Goal: Check status

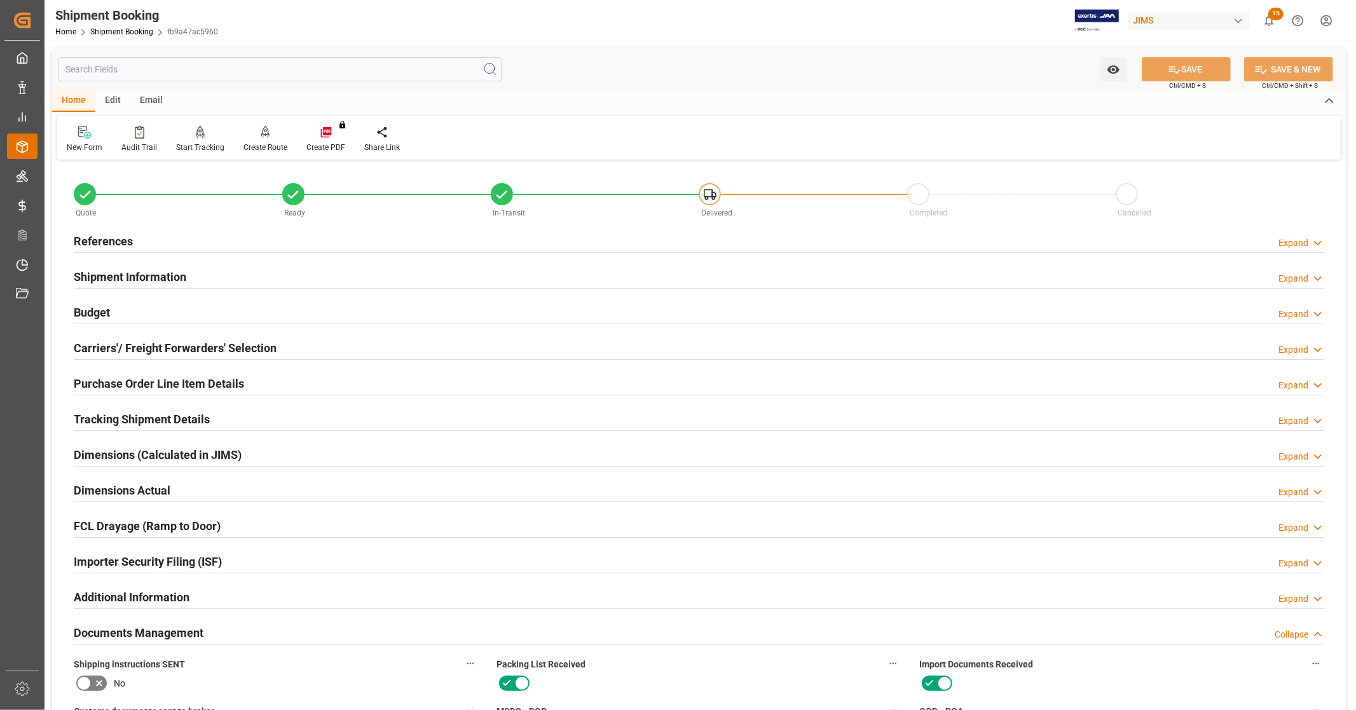
scroll to position [565, 0]
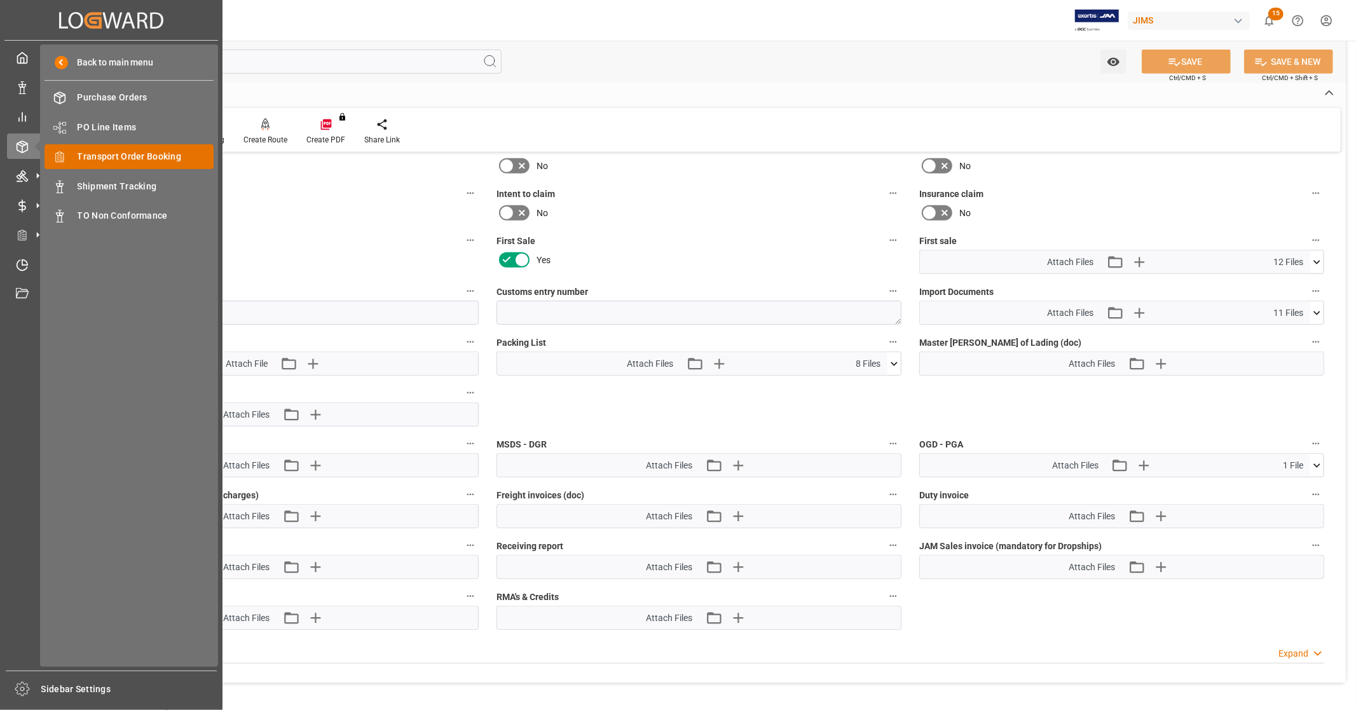
click at [158, 156] on span "Transport Order Booking" at bounding box center [146, 156] width 137 height 13
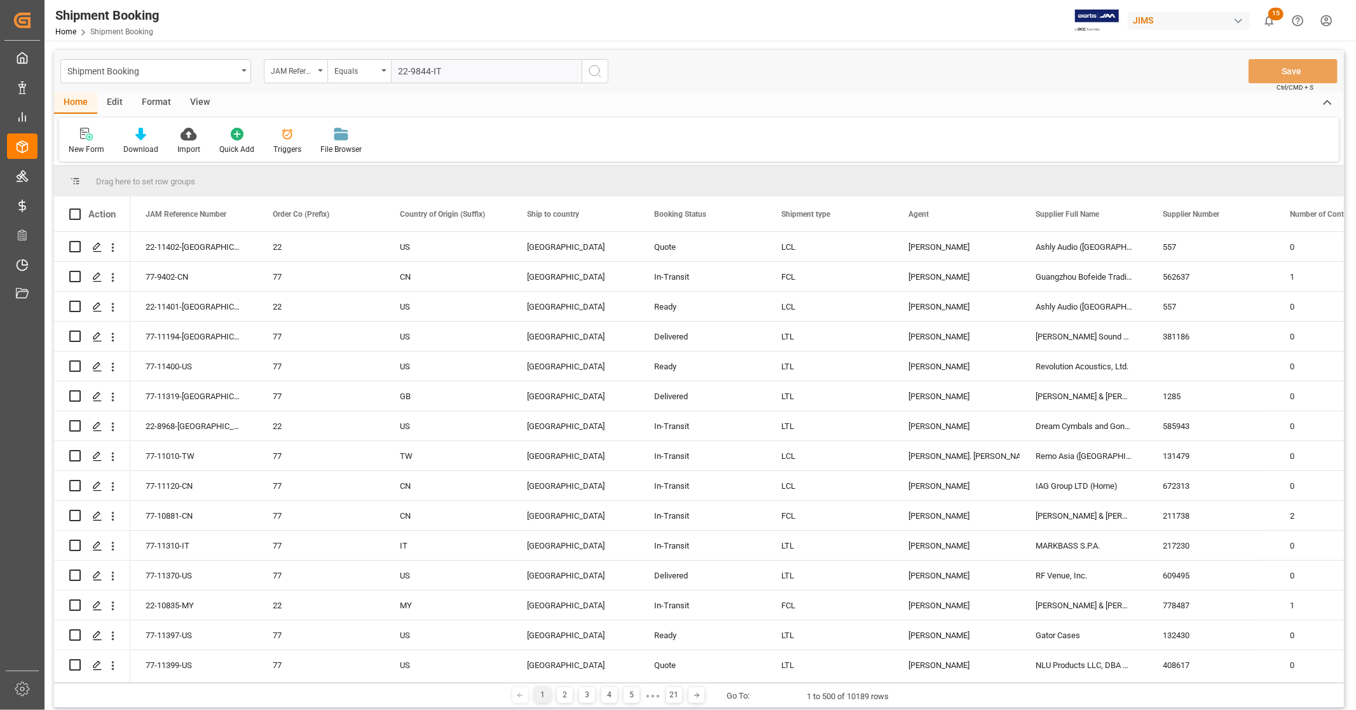
type input "22-9844-IT"
click at [593, 72] on icon "search button" at bounding box center [595, 71] width 15 height 15
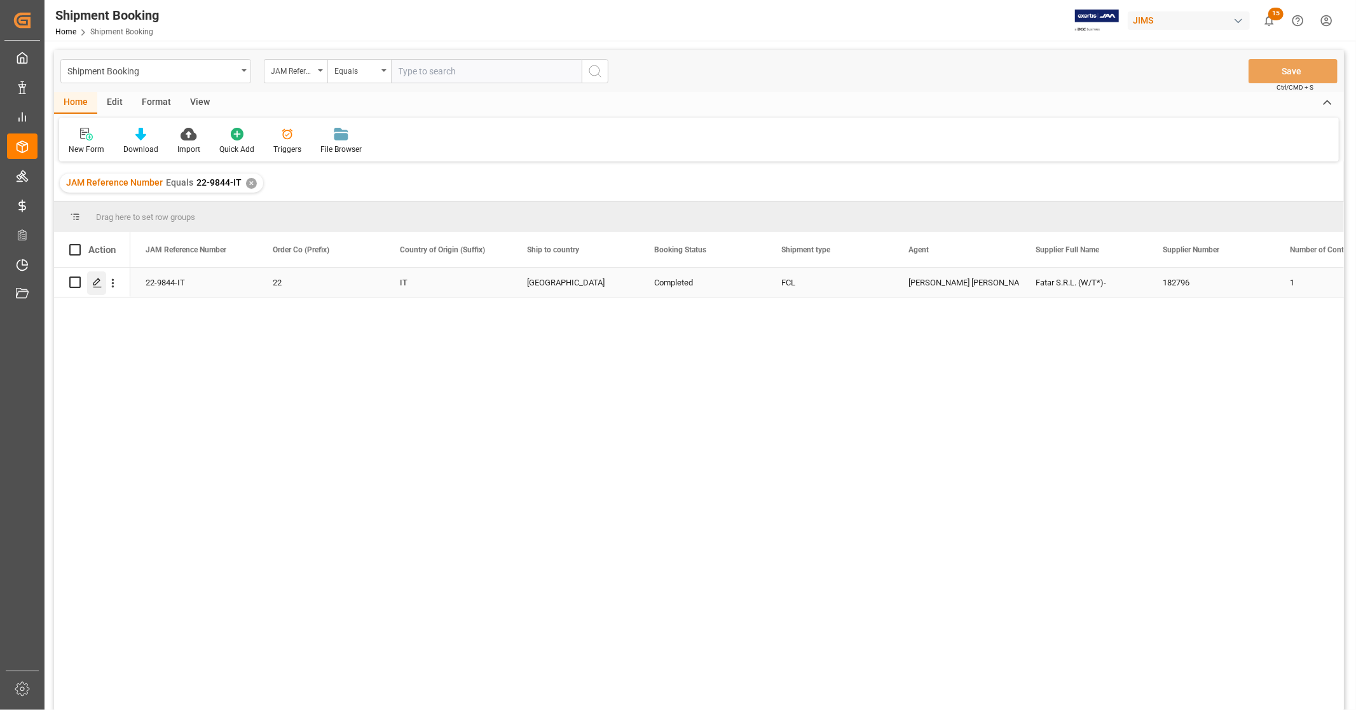
click at [100, 285] on icon "Press SPACE to select this row." at bounding box center [97, 283] width 10 height 10
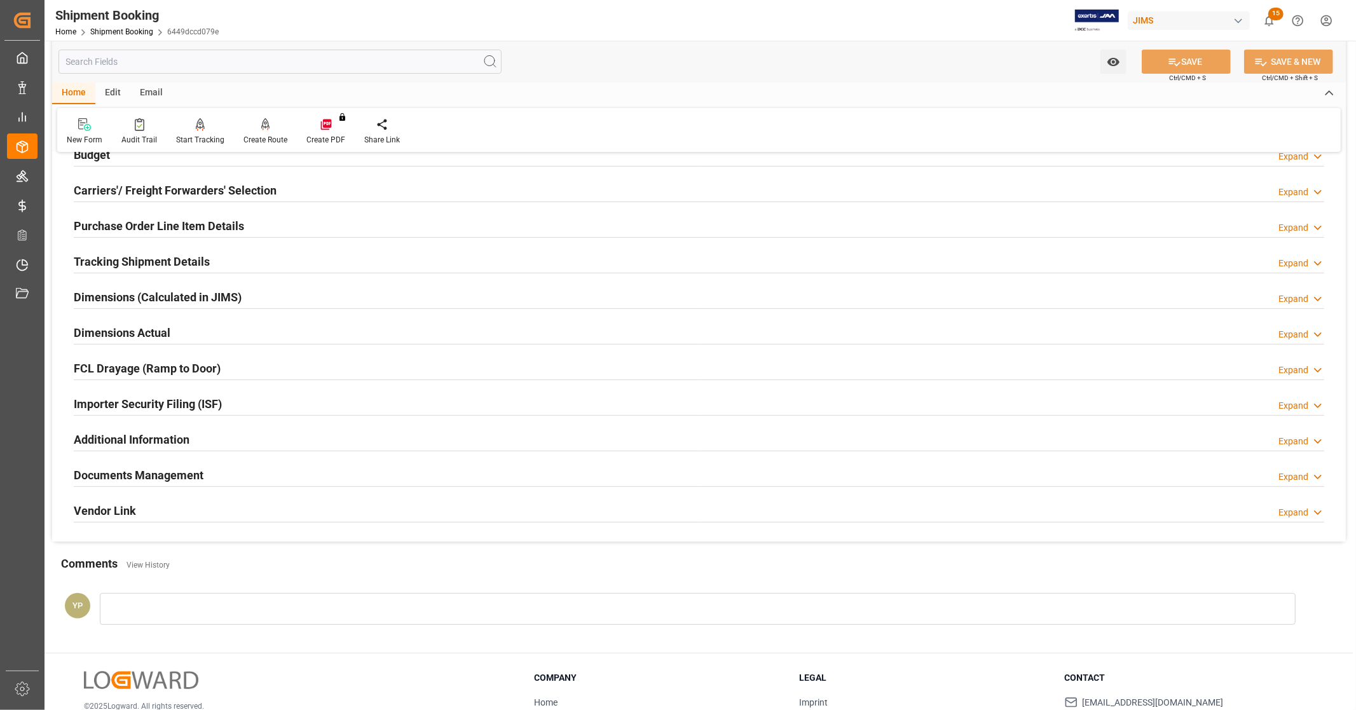
scroll to position [71, 0]
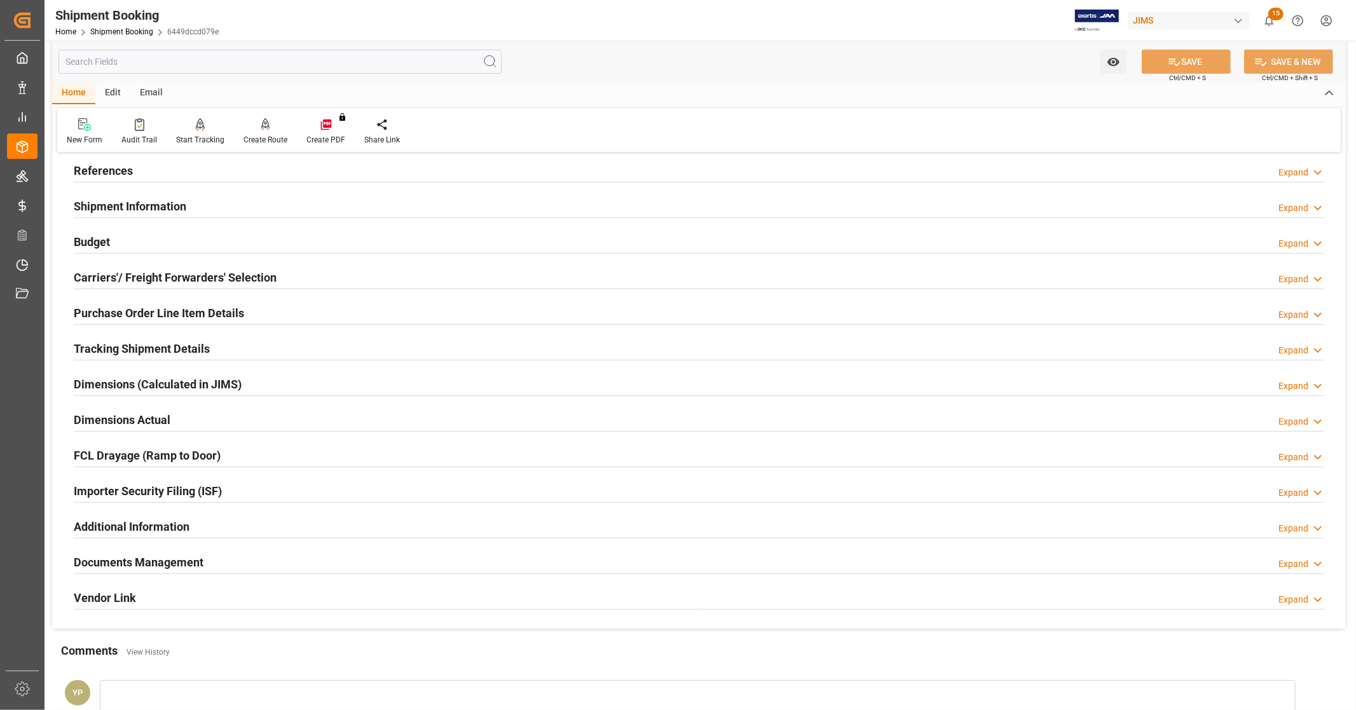
click at [191, 556] on h2 "Documents Management" at bounding box center [139, 562] width 130 height 17
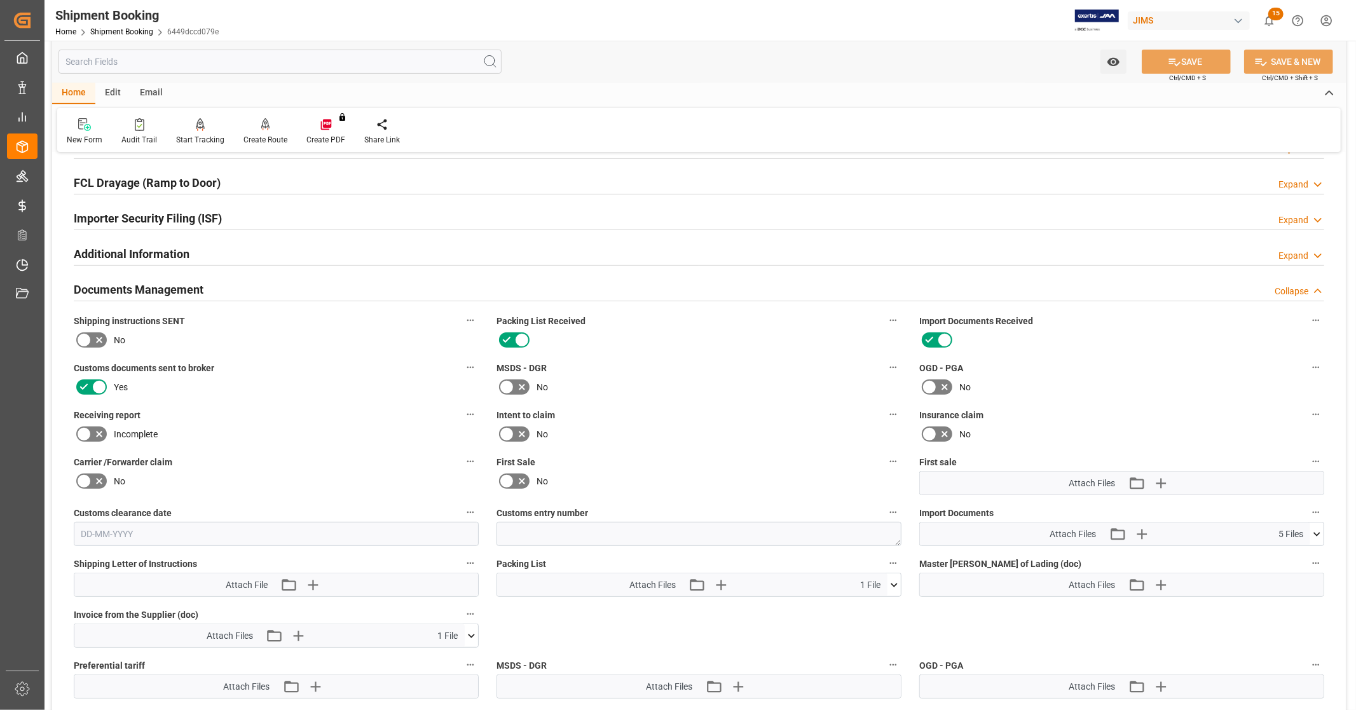
scroll to position [353, 0]
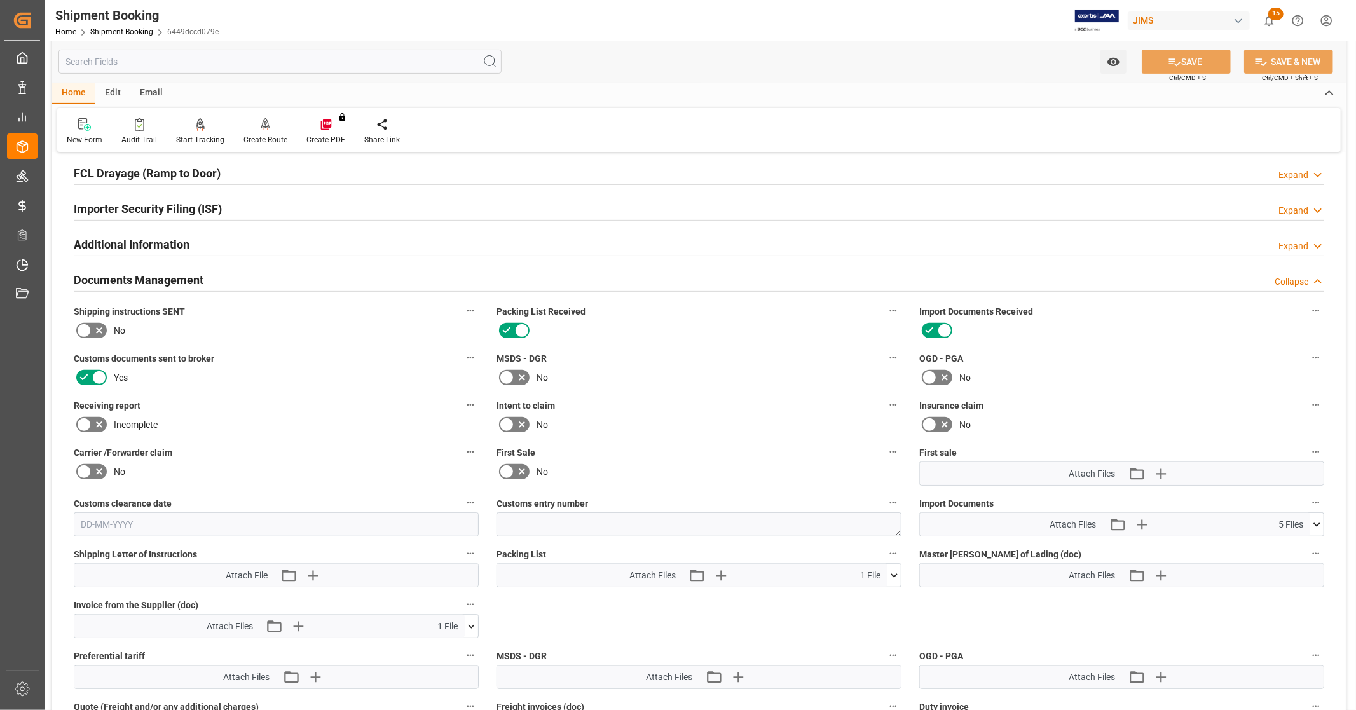
click at [1319, 518] on icon at bounding box center [1317, 524] width 13 height 13
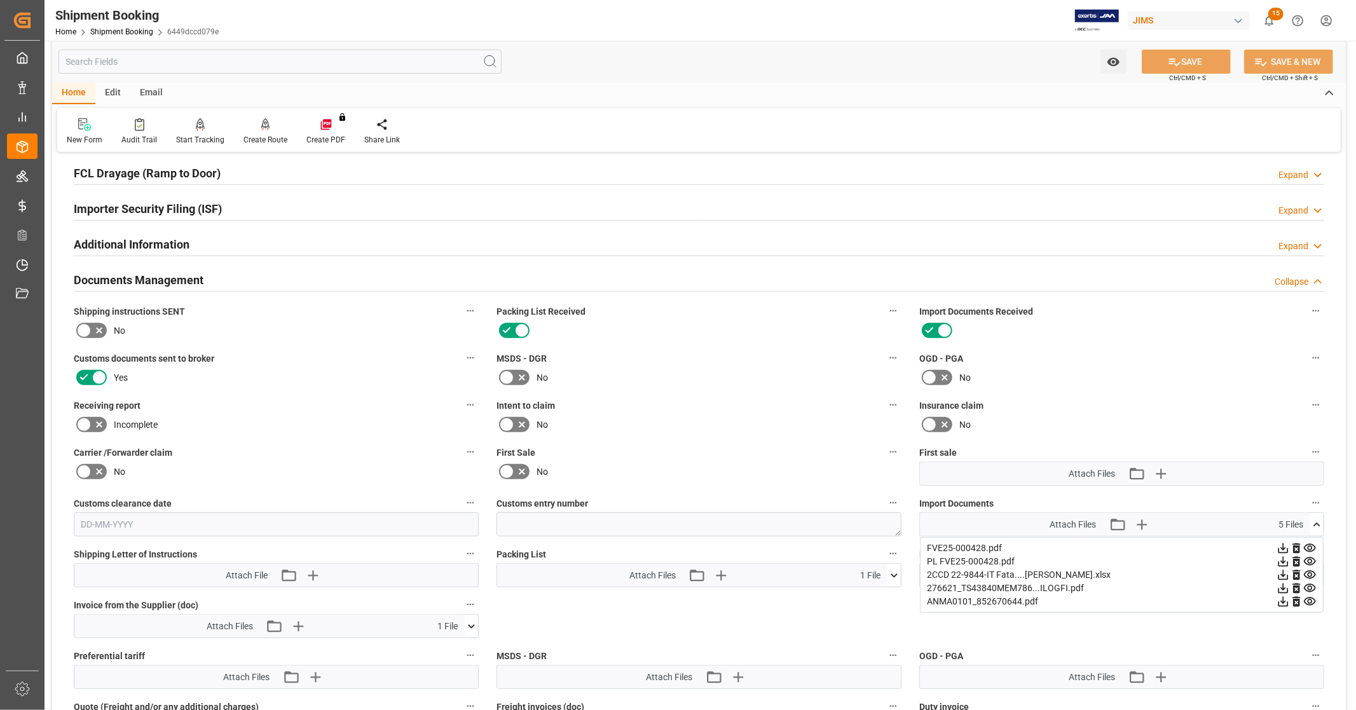
click at [1281, 573] on icon at bounding box center [1283, 575] width 13 height 13
click at [1285, 547] on icon at bounding box center [1284, 549] width 10 height 10
click at [1316, 519] on icon at bounding box center [1317, 524] width 13 height 13
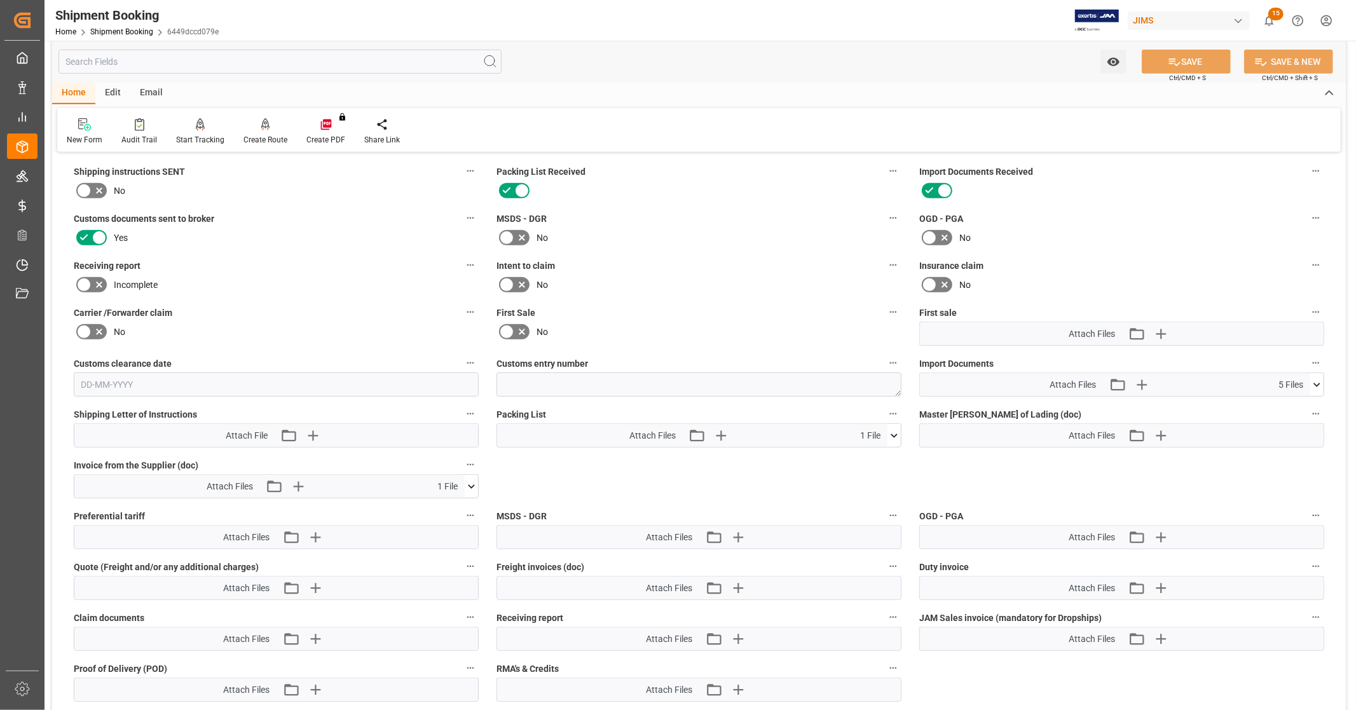
scroll to position [494, 0]
click at [1319, 383] on icon at bounding box center [1317, 383] width 13 height 13
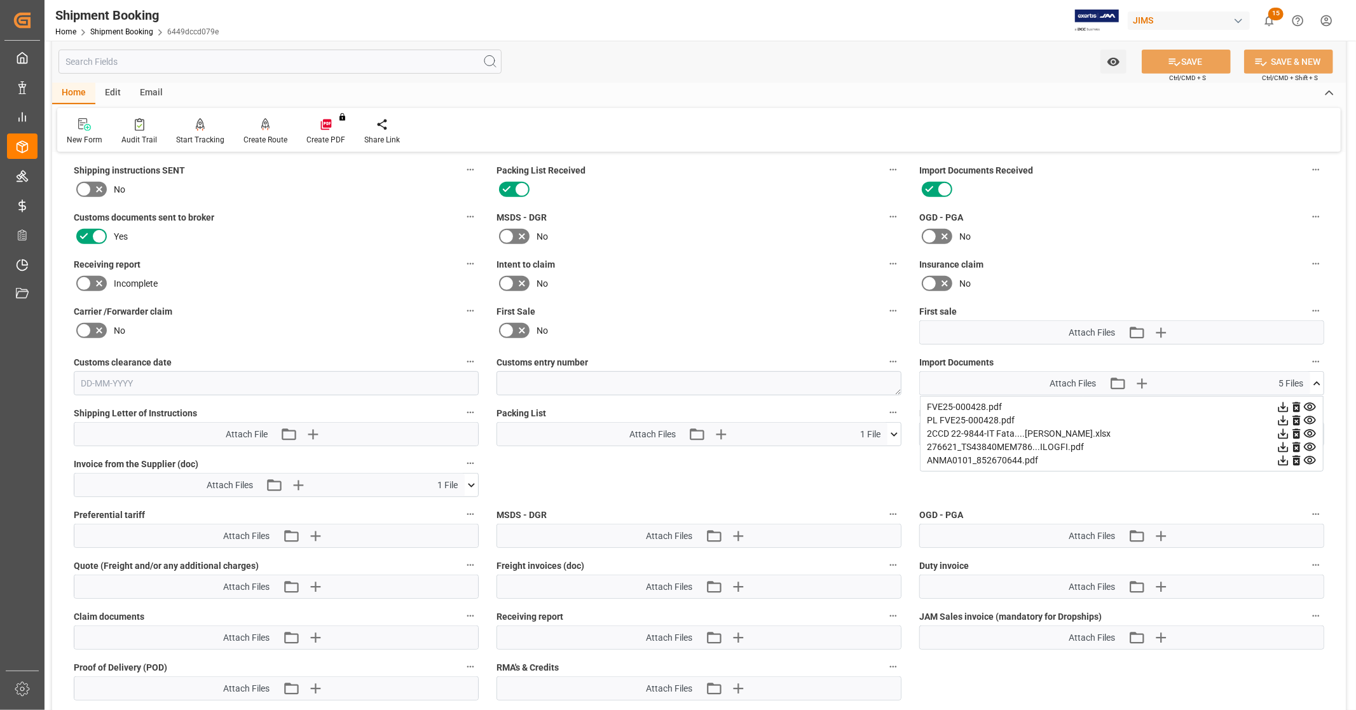
click at [1311, 456] on icon at bounding box center [1310, 460] width 13 height 13
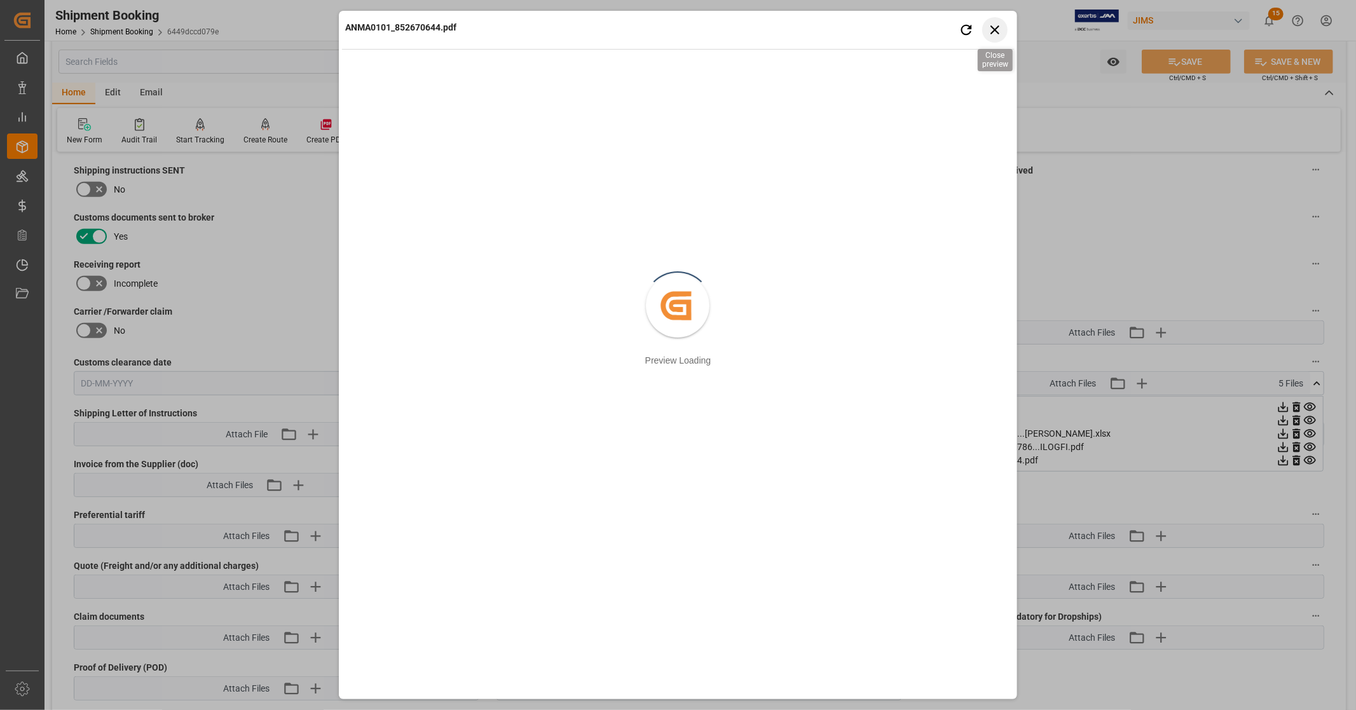
click at [1000, 30] on icon "button" at bounding box center [995, 30] width 16 height 16
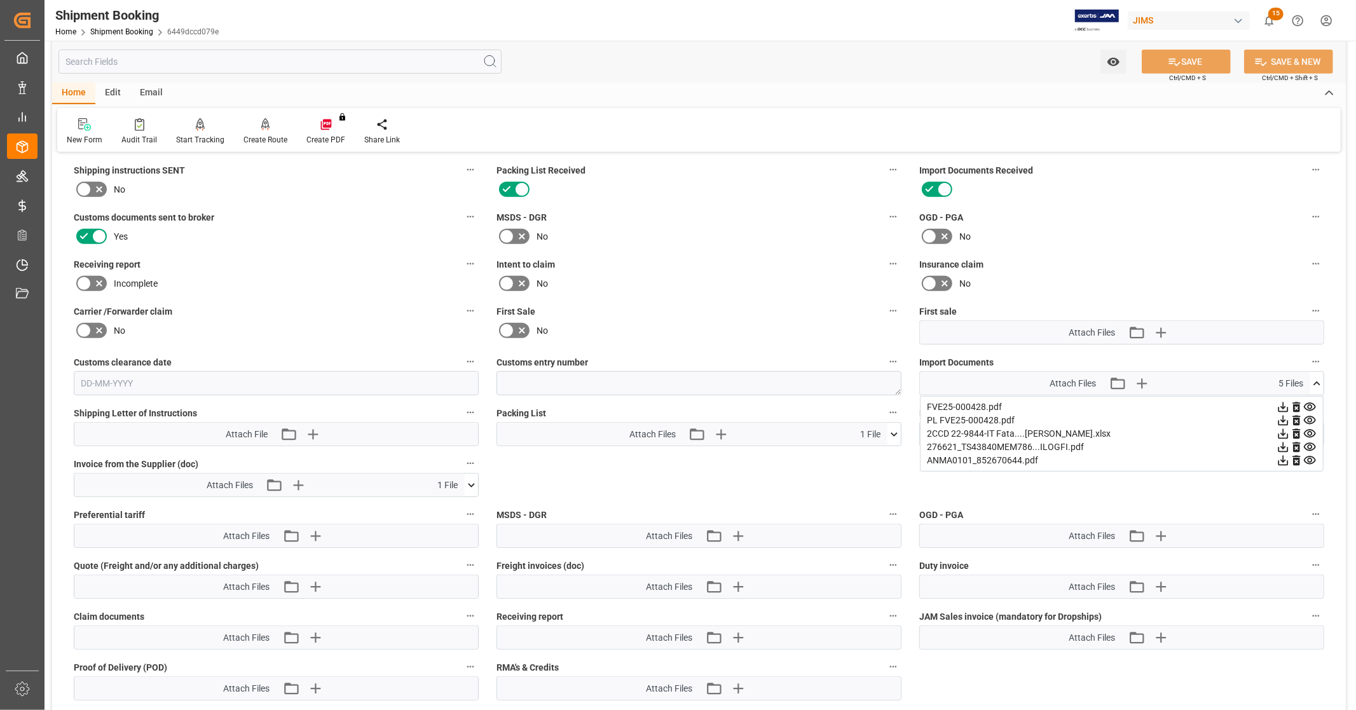
click at [1311, 443] on icon at bounding box center [1310, 447] width 13 height 13
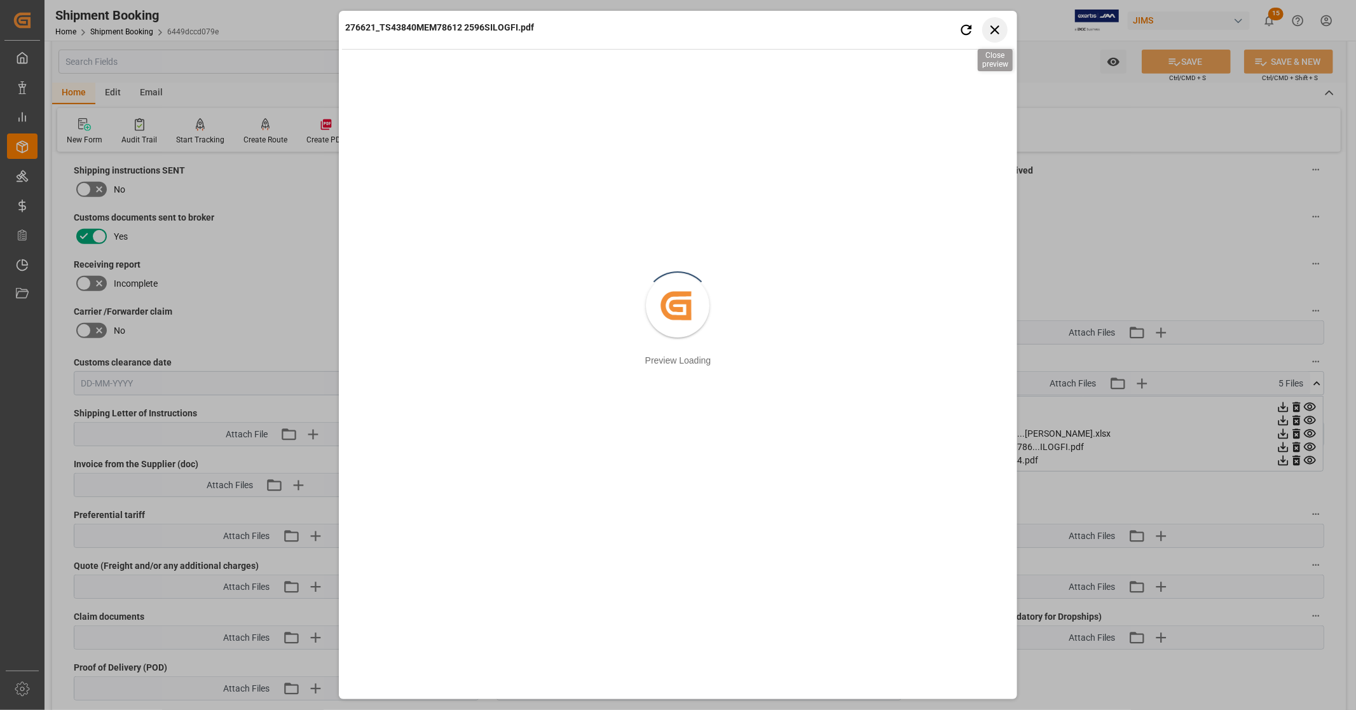
click at [997, 27] on icon "button" at bounding box center [995, 29] width 9 height 9
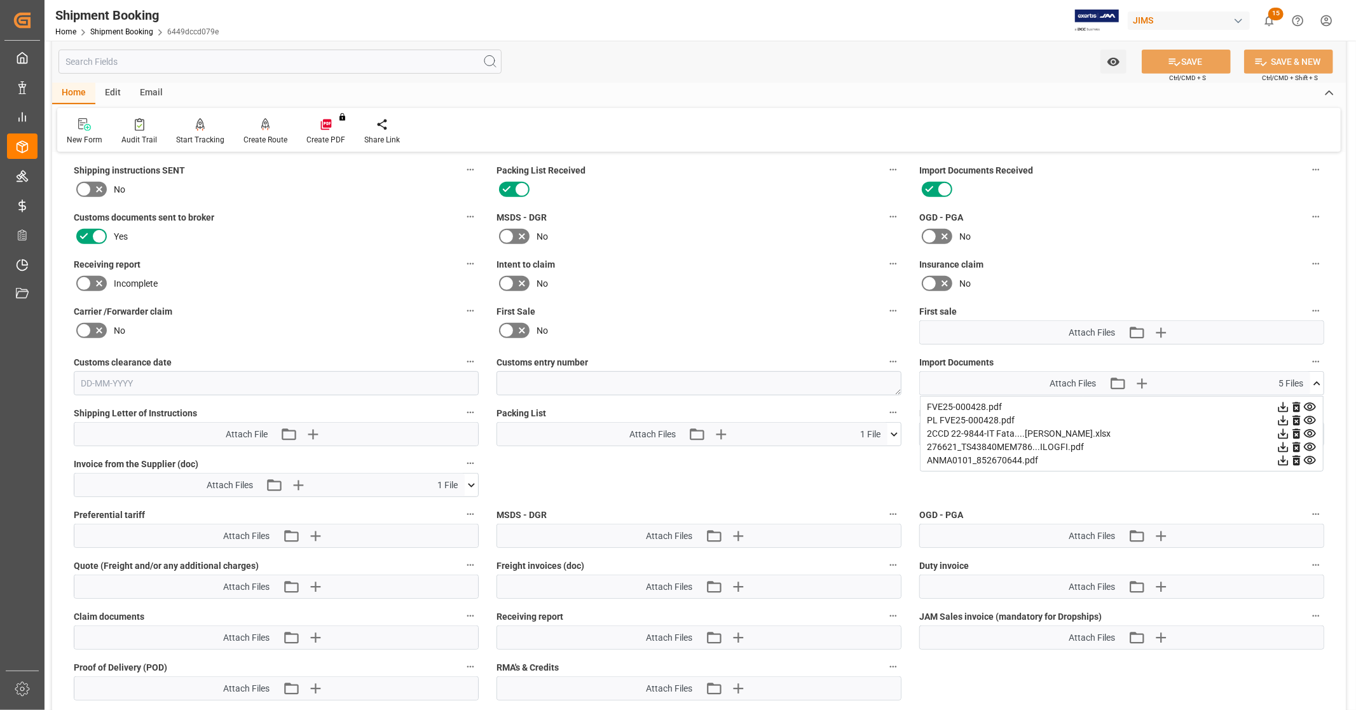
click at [1280, 447] on icon at bounding box center [1283, 447] width 13 height 13
click at [1318, 377] on icon at bounding box center [1317, 383] width 13 height 13
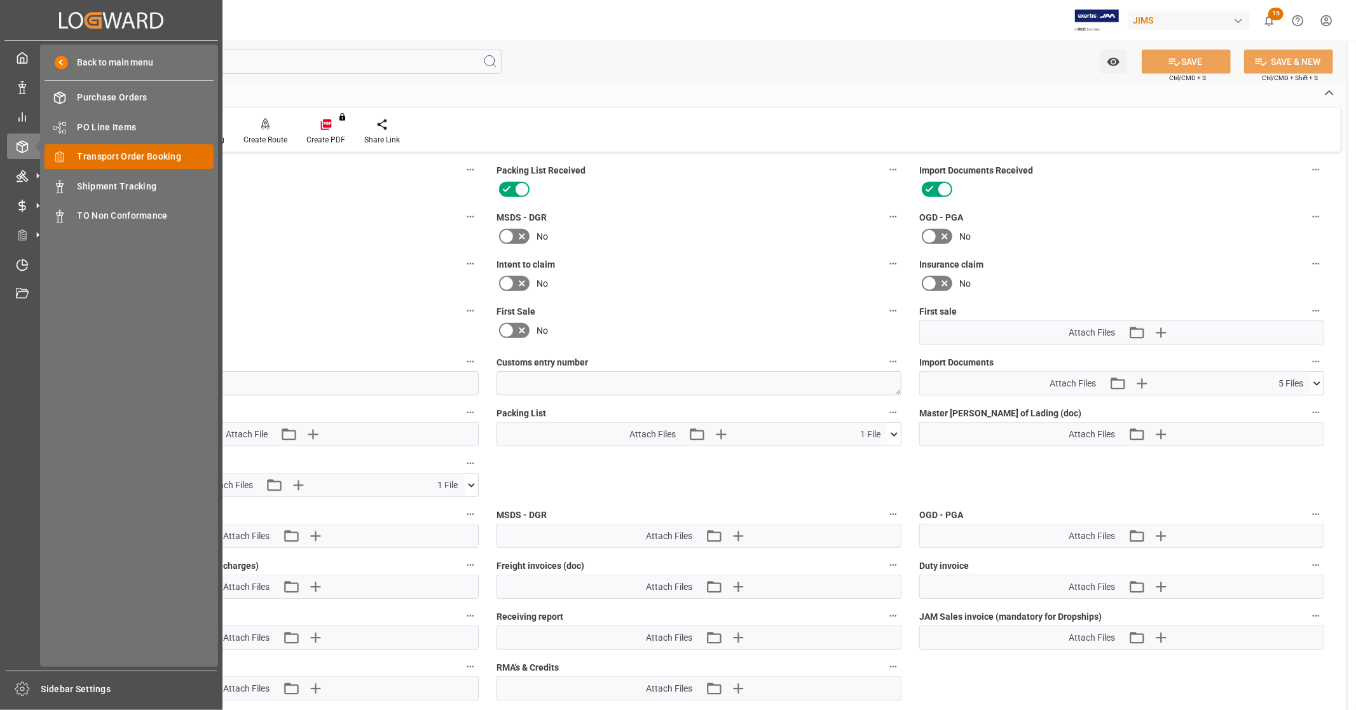
click at [142, 153] on span "Transport Order Booking" at bounding box center [146, 156] width 137 height 13
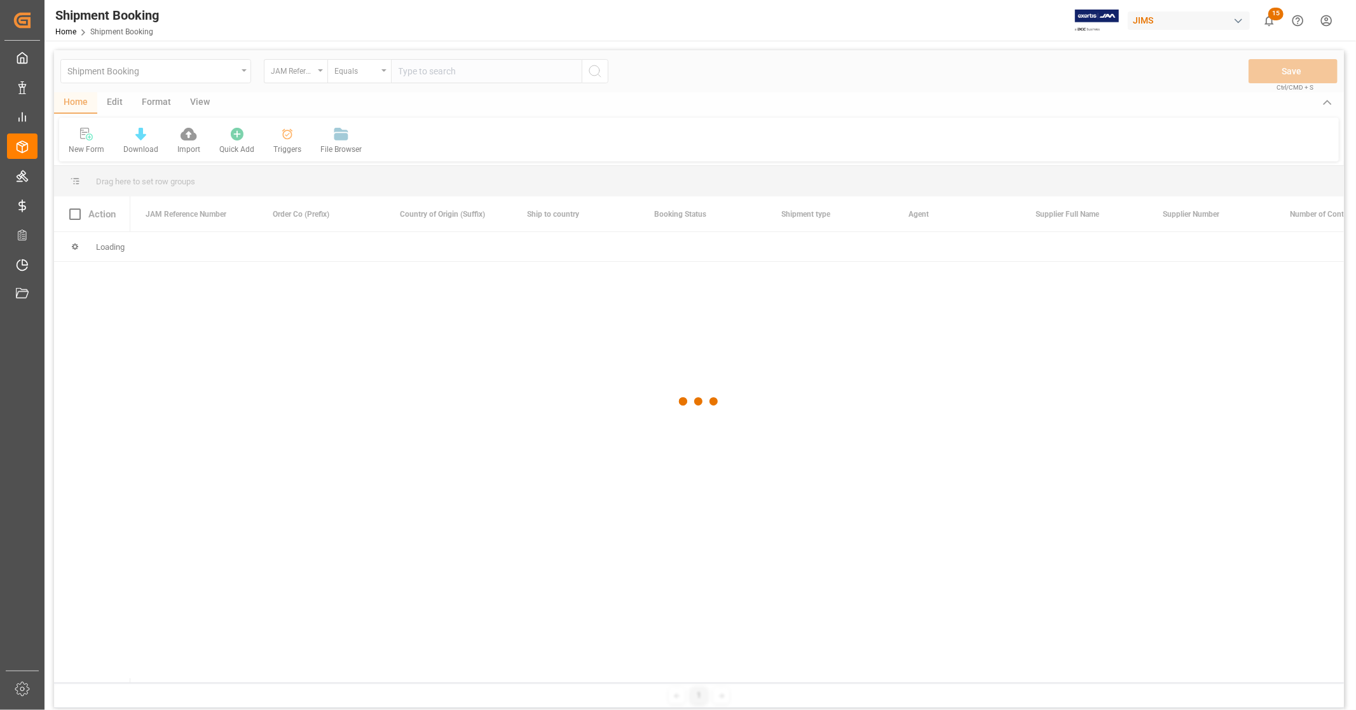
click at [471, 70] on div at bounding box center [699, 401] width 1290 height 703
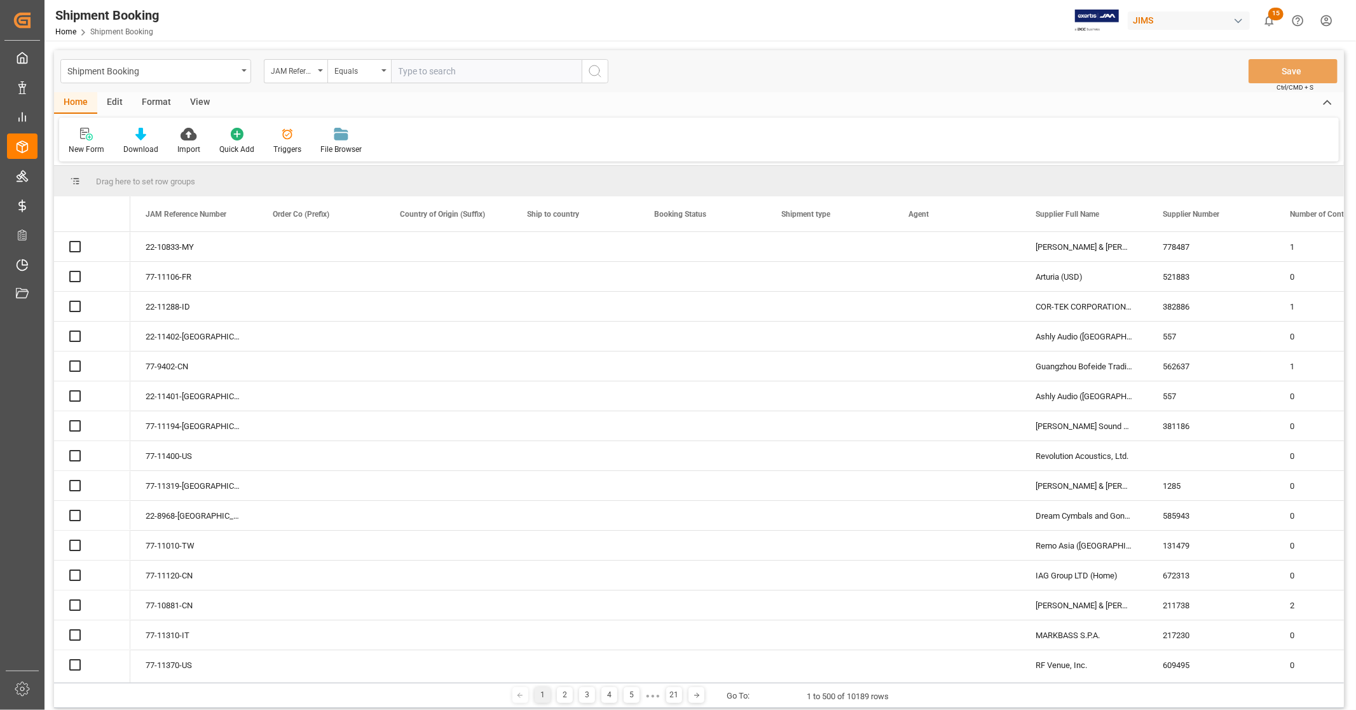
click at [469, 70] on input "text" at bounding box center [486, 71] width 191 height 24
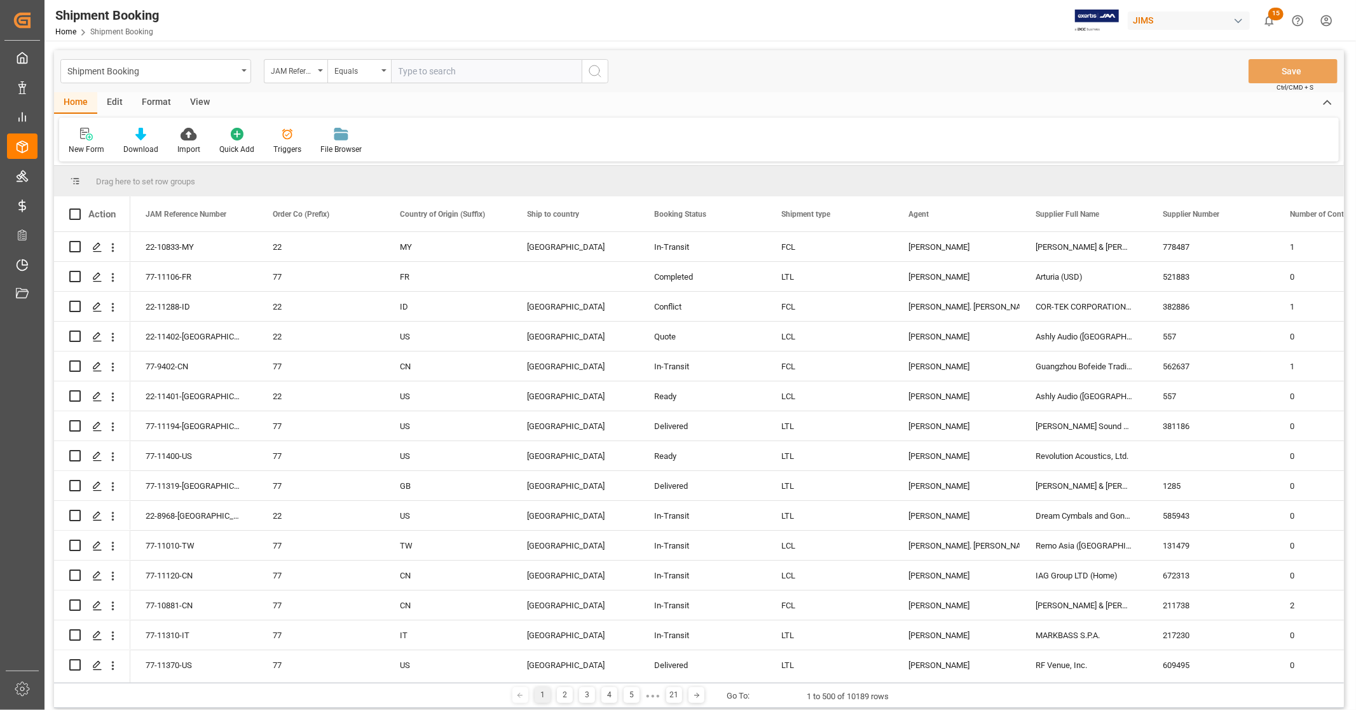
paste input "22-10466-CN"
type input "22-10466-CN"
click at [601, 72] on icon "search button" at bounding box center [595, 71] width 15 height 15
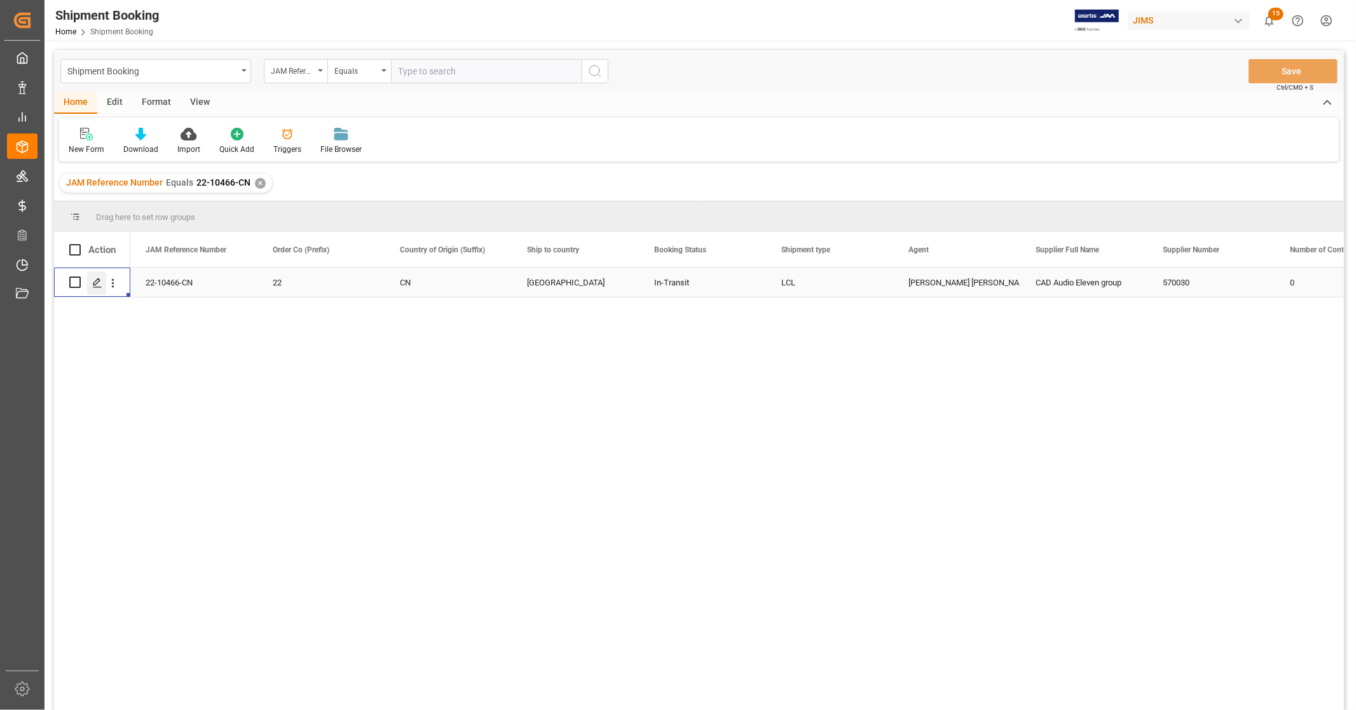
click at [97, 281] on icon "Press SPACE to select this row." at bounding box center [97, 283] width 10 height 10
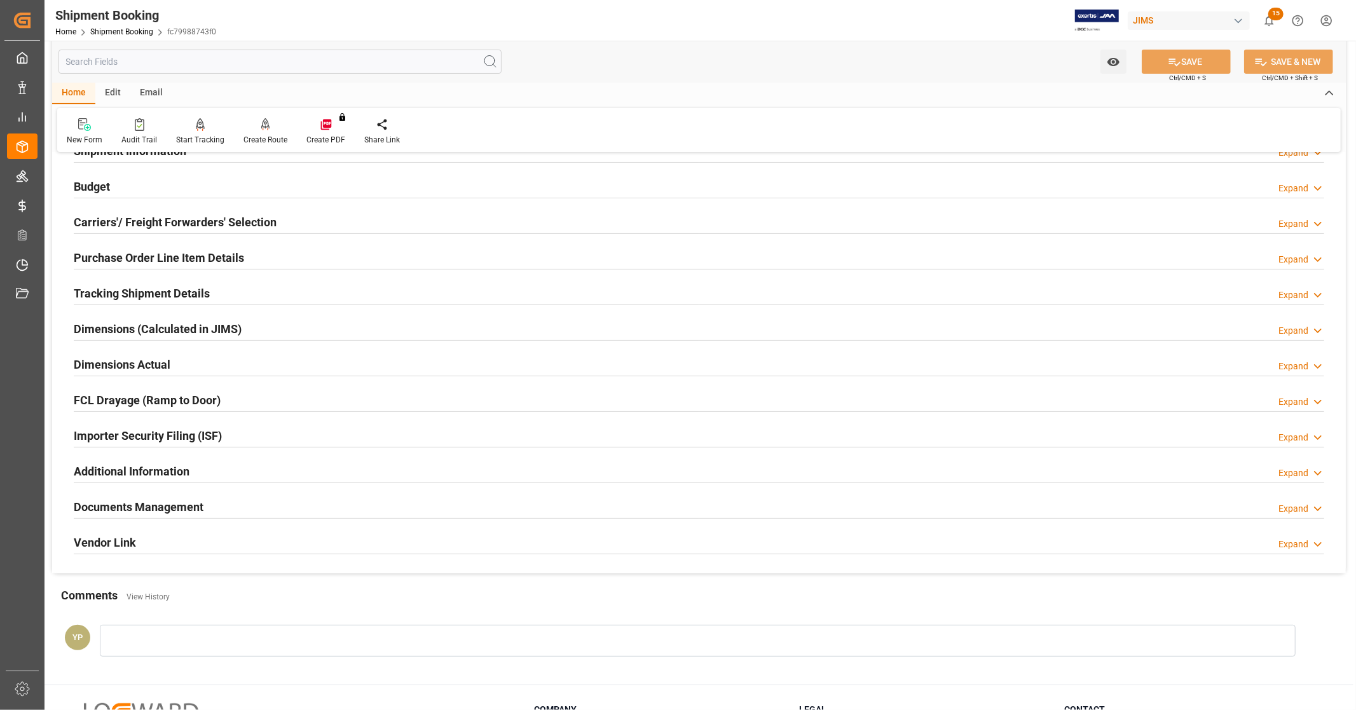
scroll to position [245, 0]
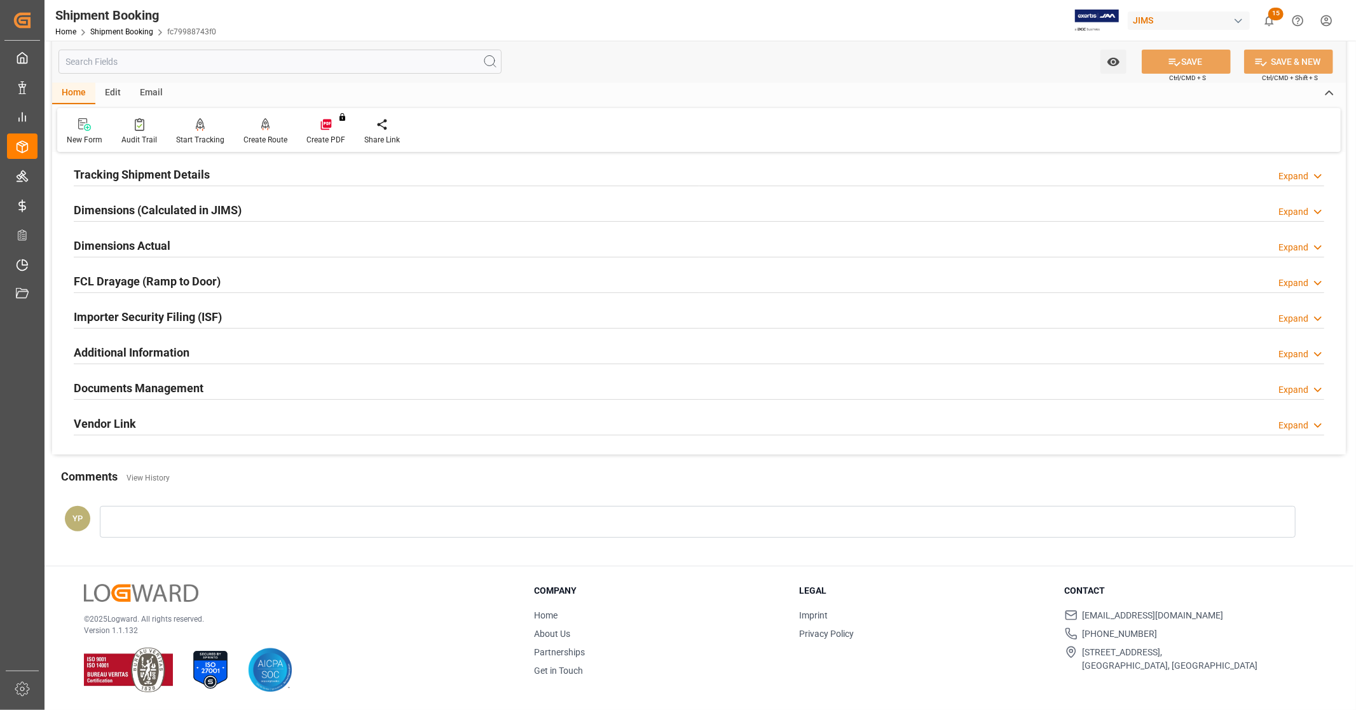
click at [198, 383] on h2 "Documents Management" at bounding box center [139, 388] width 130 height 17
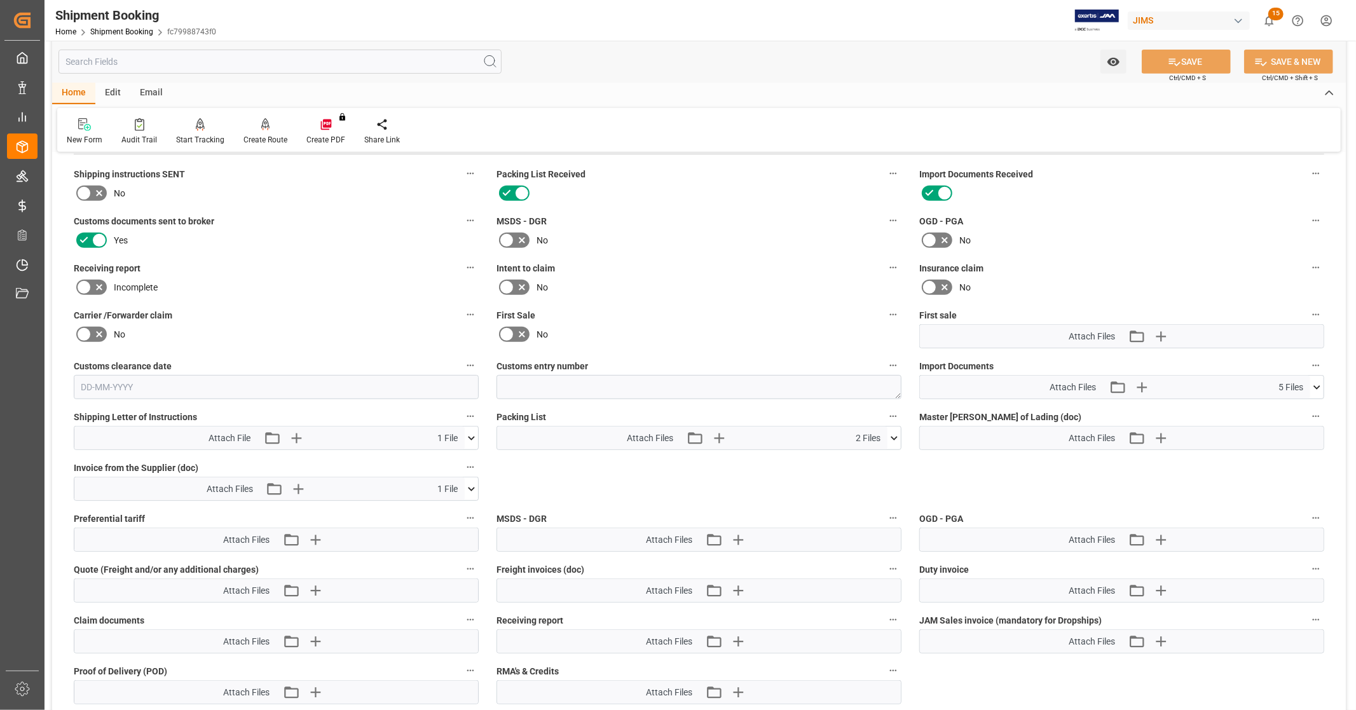
scroll to position [528, 0]
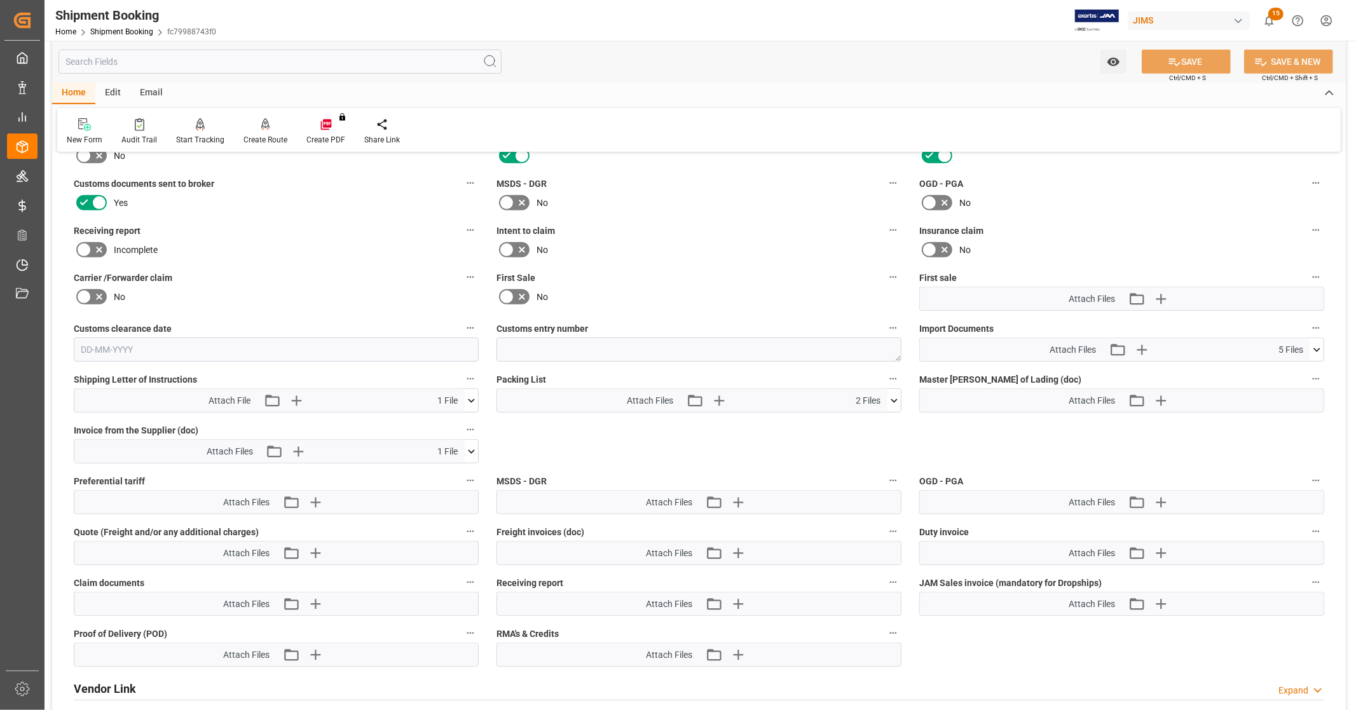
click at [1314, 348] on icon at bounding box center [1317, 349] width 13 height 13
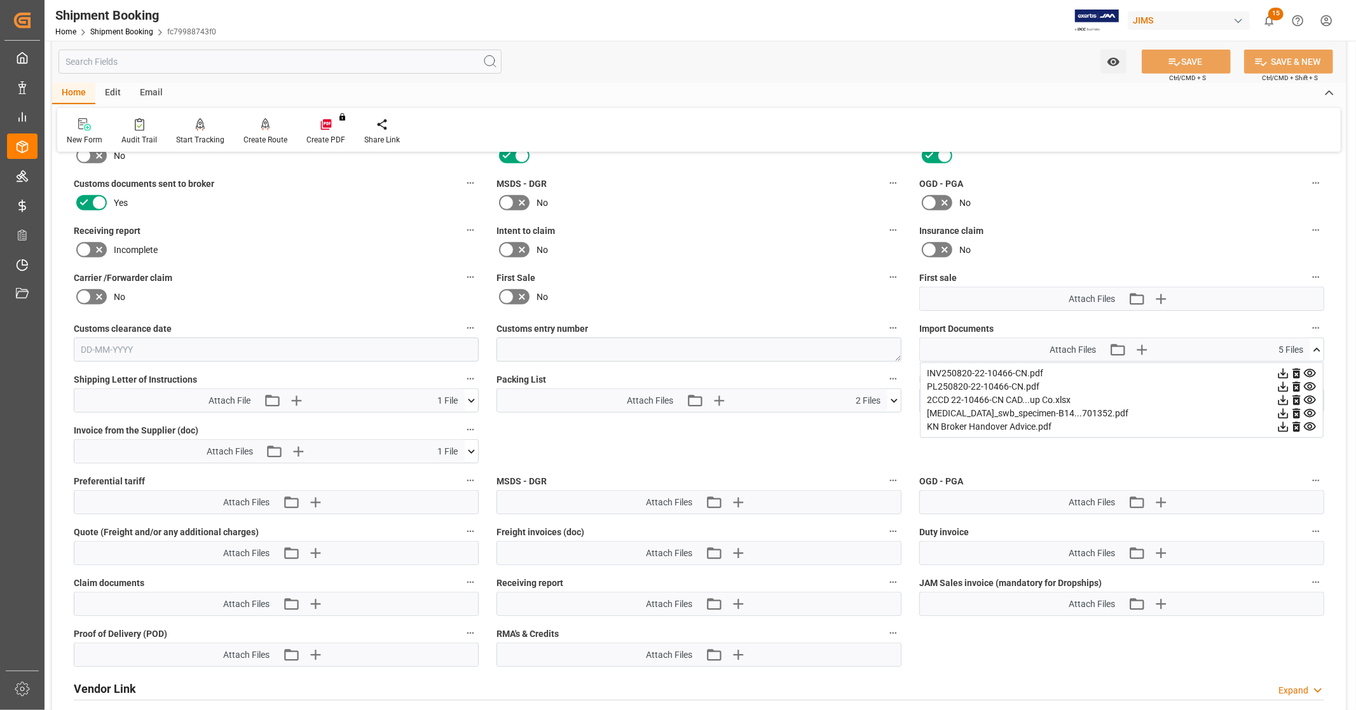
click at [1283, 397] on icon at bounding box center [1284, 401] width 10 height 10
click at [1281, 412] on icon at bounding box center [1283, 413] width 13 height 13
click at [1283, 369] on icon at bounding box center [1284, 374] width 10 height 10
click at [1318, 347] on icon at bounding box center [1317, 349] width 13 height 13
